Goal: Check status: Check status

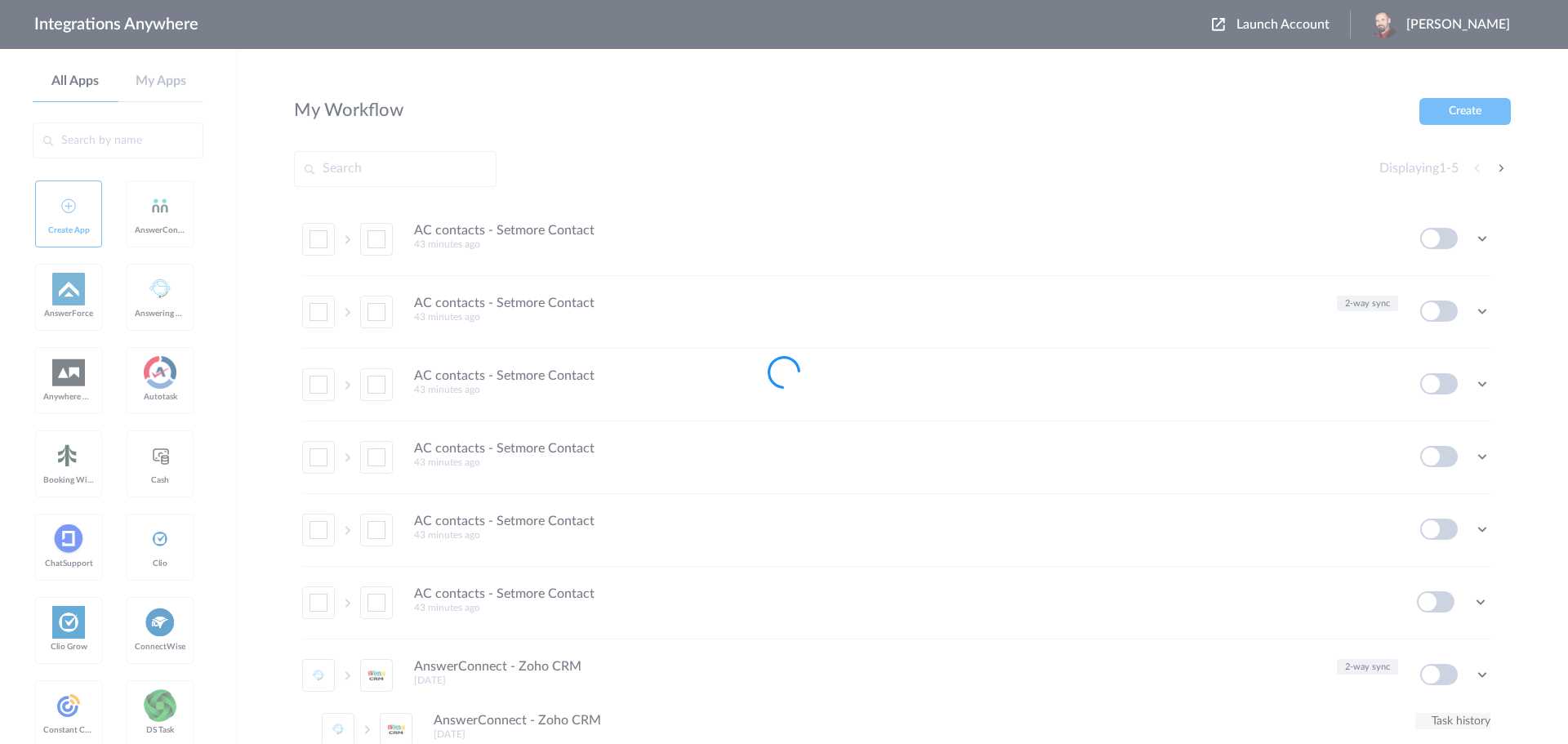
click at [1300, 19] on div at bounding box center [784, 372] width 1568 height 744
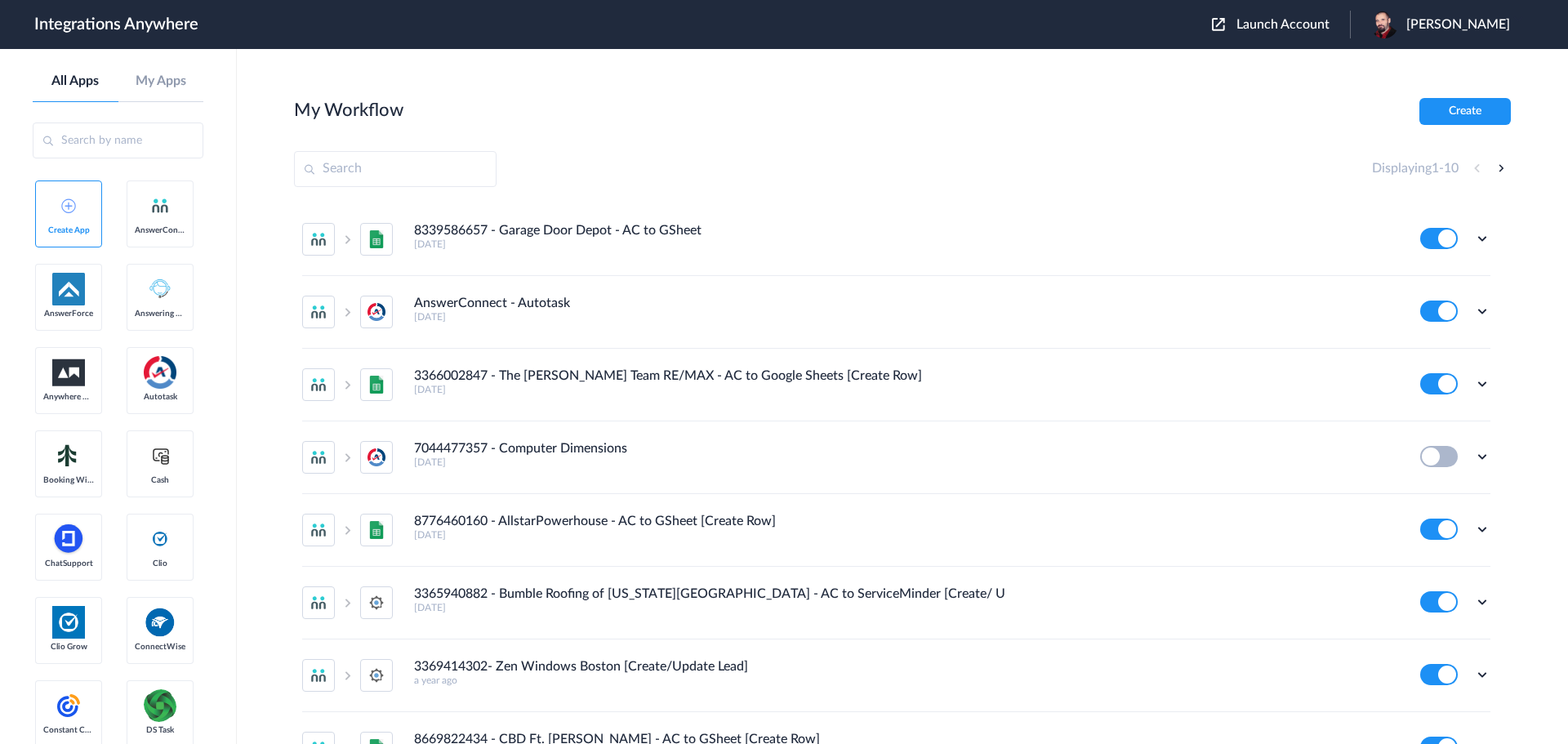
click at [1296, 26] on span "Launch Account" at bounding box center [1283, 24] width 93 height 13
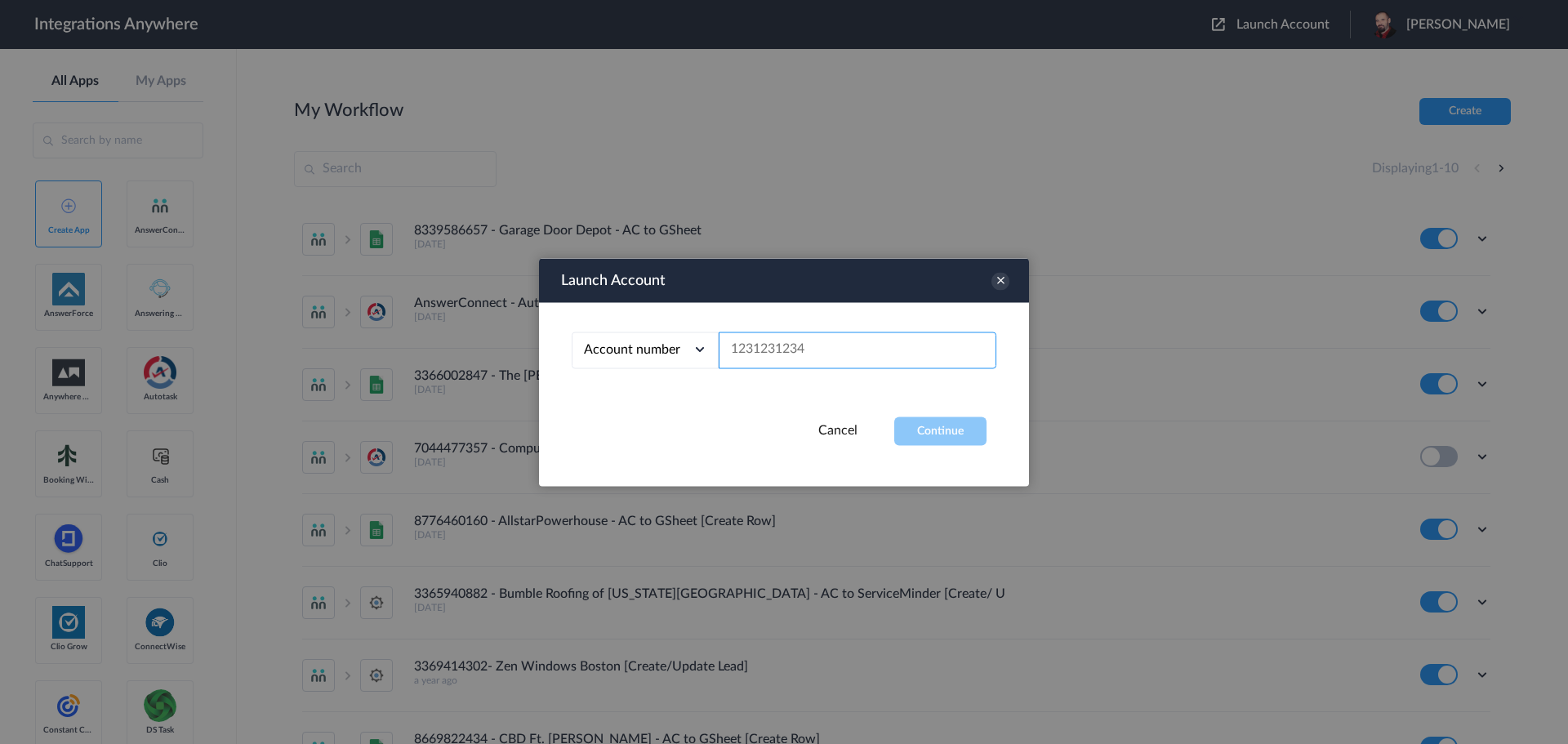
paste input "9713468205"
type input "9713468205"
click at [944, 431] on button "Continue" at bounding box center [940, 431] width 92 height 28
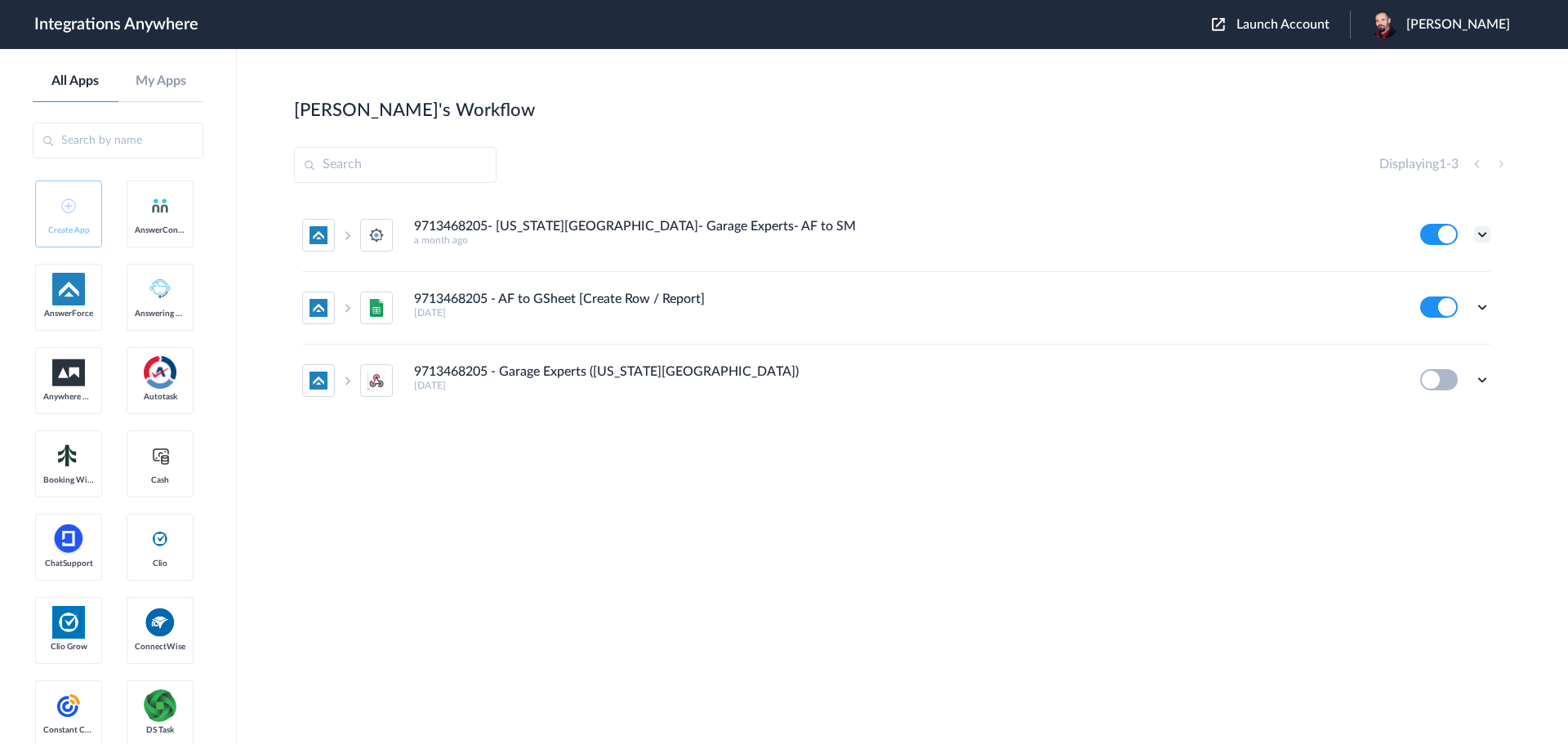
click at [1477, 233] on icon at bounding box center [1483, 234] width 17 height 17
click at [1437, 296] on link "Task history" at bounding box center [1436, 302] width 79 height 12
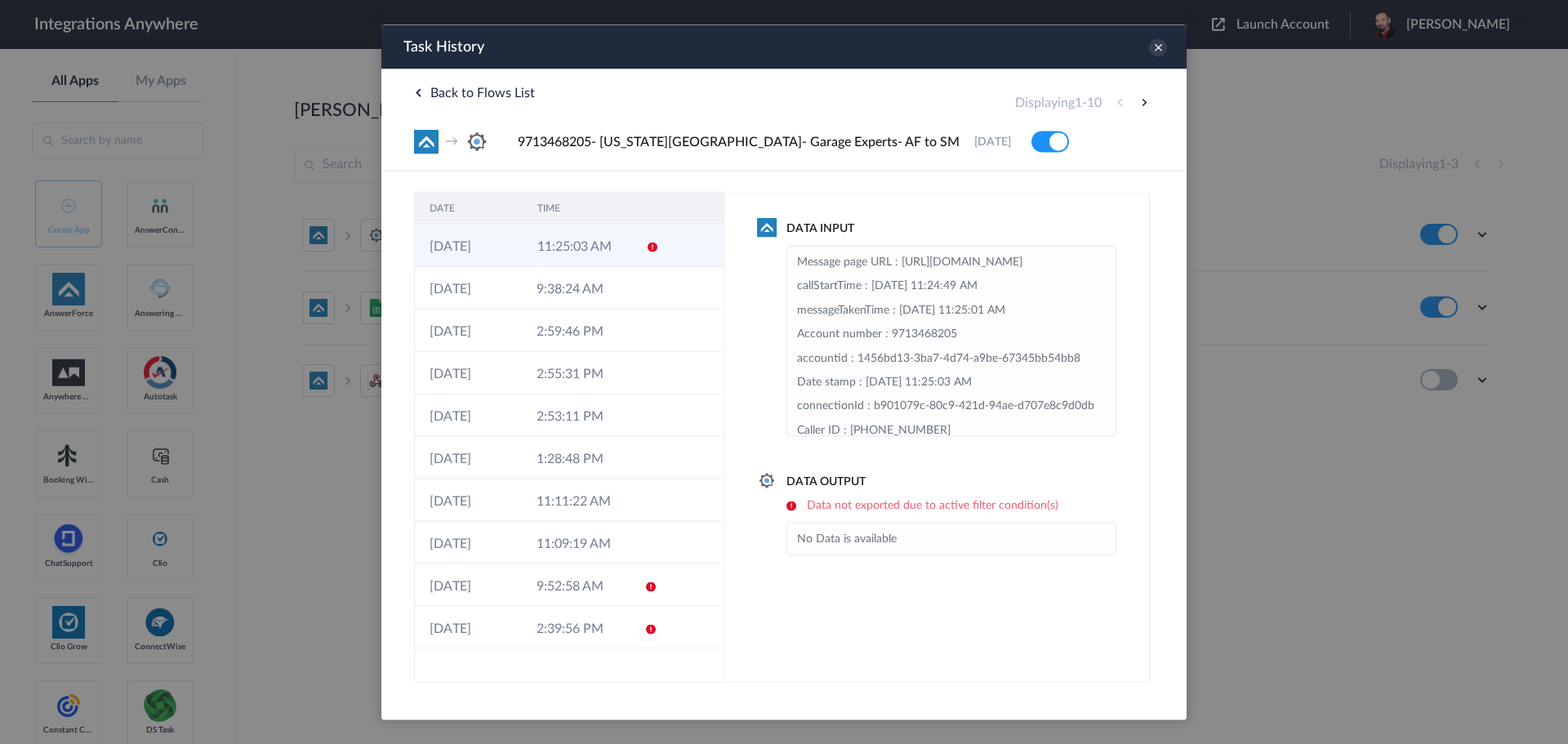
click at [612, 239] on td "11:25:03 AM" at bounding box center [576, 244] width 108 height 43
click at [588, 297] on td "9:38:24 AM" at bounding box center [576, 287] width 107 height 43
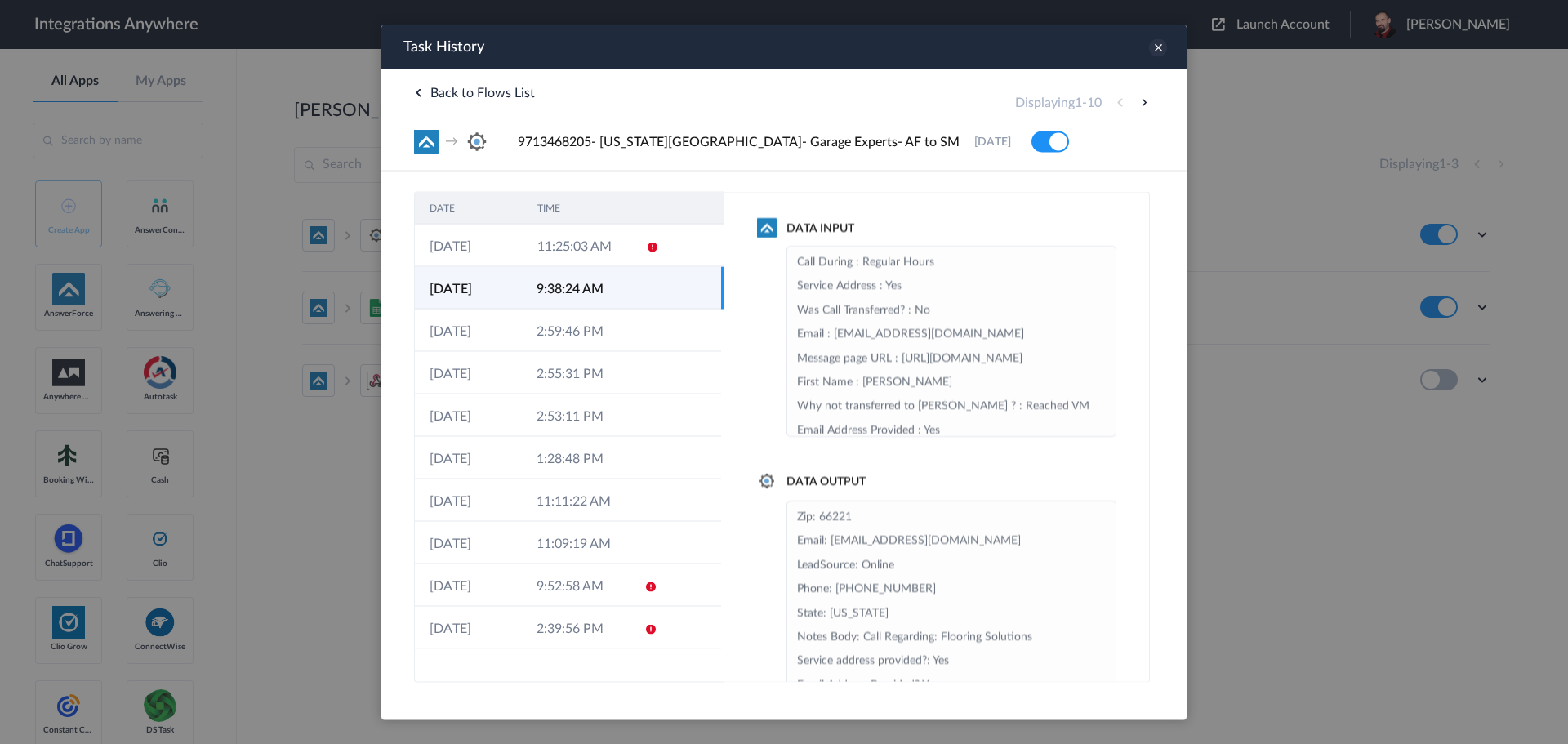
click at [1152, 47] on icon at bounding box center [1157, 47] width 18 height 18
